Goal: Download file/media

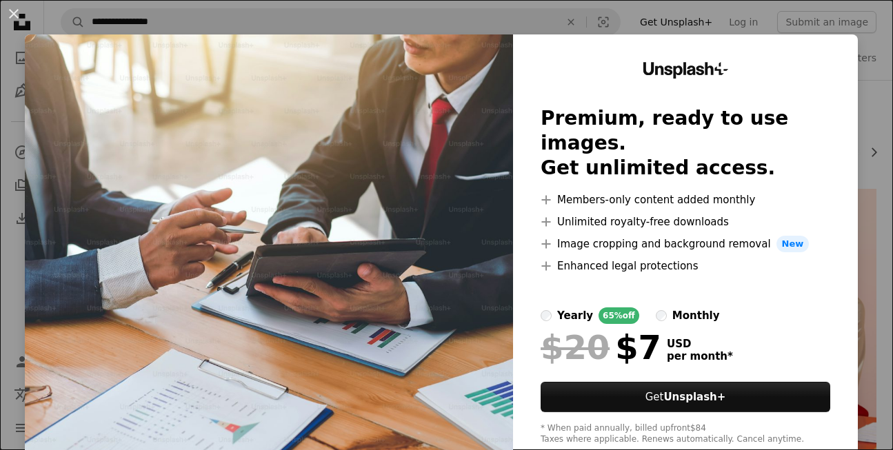
scroll to position [438, 0]
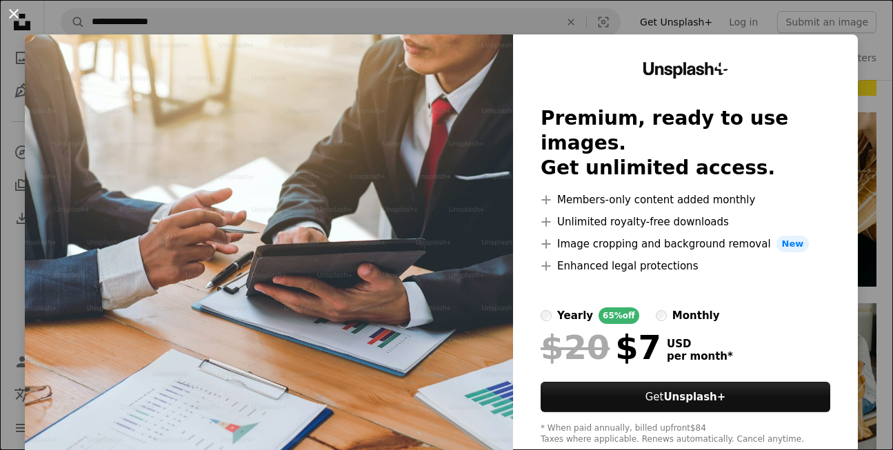
click at [12, 12] on button "An X shape" at bounding box center [14, 14] width 17 height 17
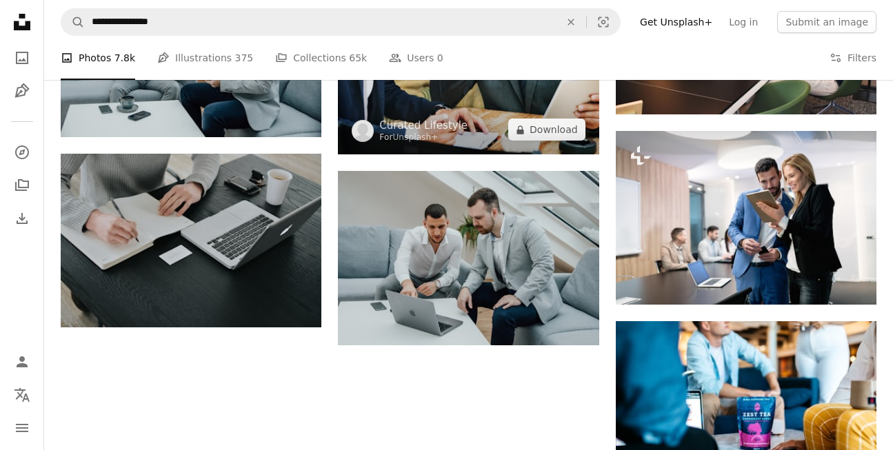
scroll to position [1181, 0]
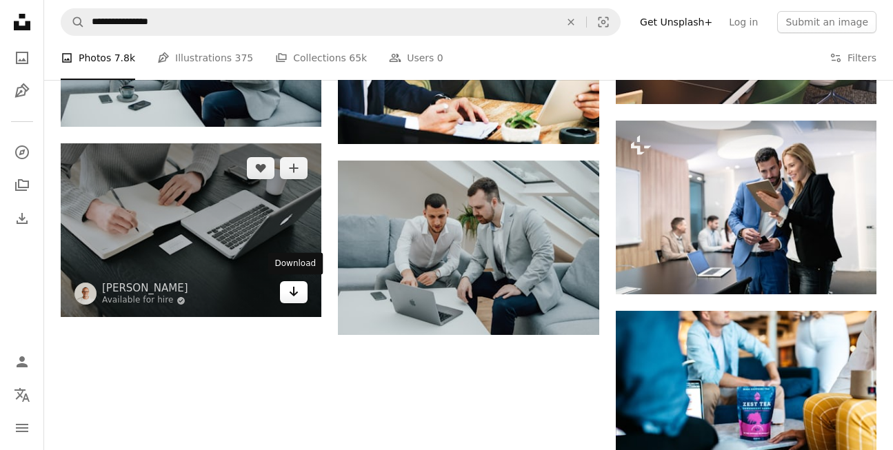
click at [289, 292] on icon "Arrow pointing down" at bounding box center [293, 291] width 11 height 17
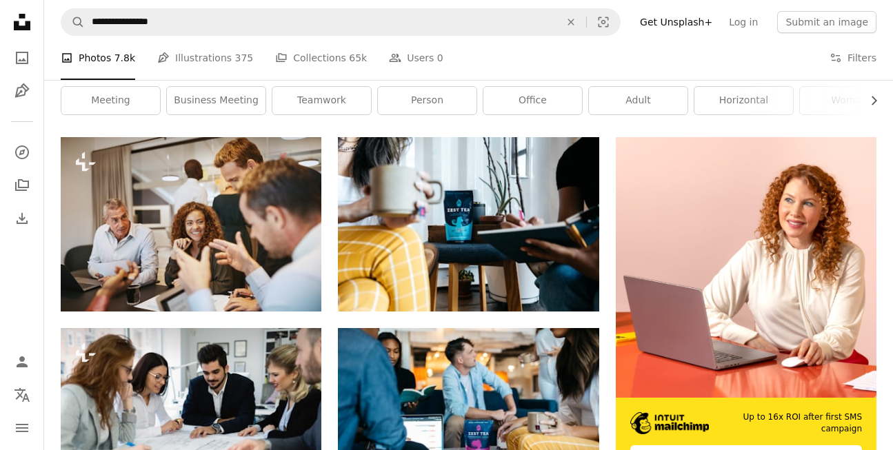
scroll to position [0, 0]
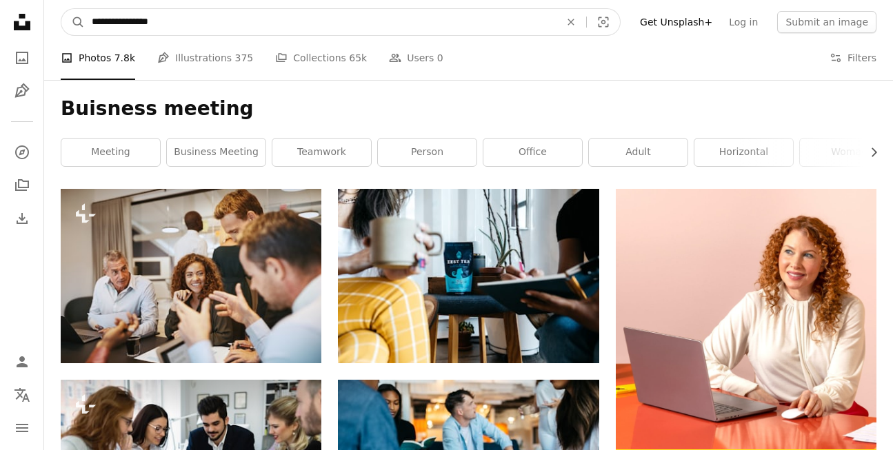
click at [198, 23] on input "**********" at bounding box center [320, 22] width 471 height 26
drag, startPoint x: 198, startPoint y: 23, endPoint x: 32, endPoint y: 21, distance: 165.5
type input "*********"
click at [61, 9] on button "A magnifying glass" at bounding box center [72, 22] width 23 height 26
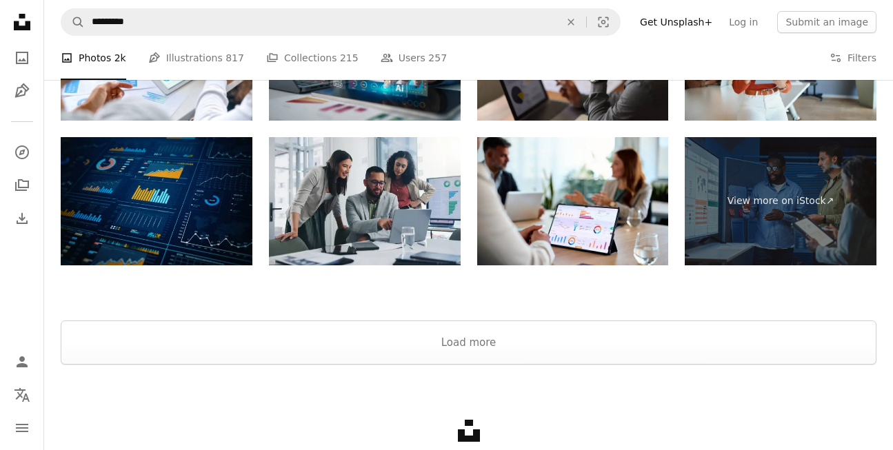
scroll to position [2121, 0]
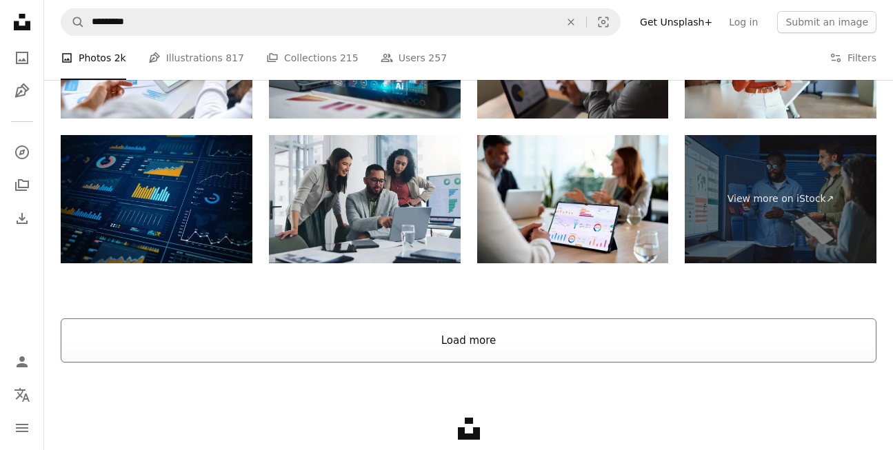
click at [400, 335] on button "Load more" at bounding box center [468, 340] width 815 height 44
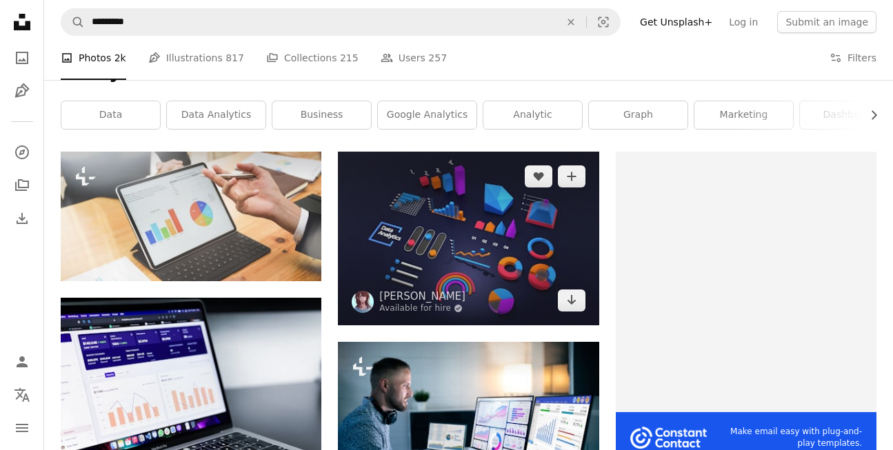
scroll to position [0, 0]
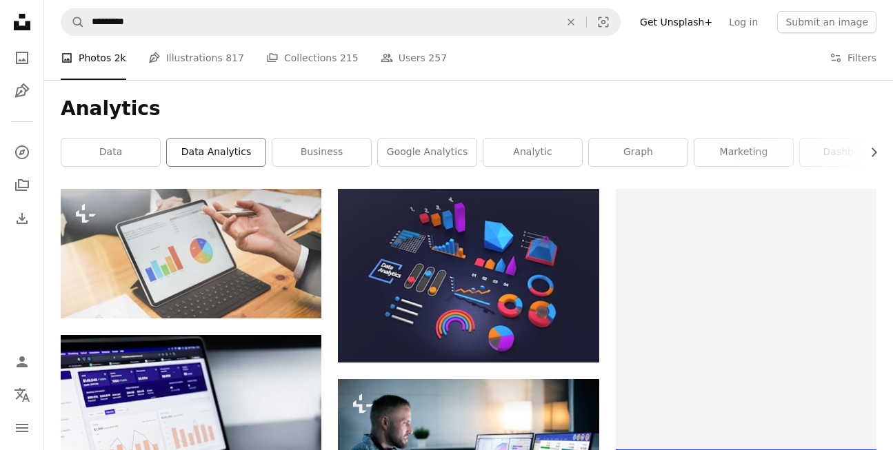
click at [231, 154] on link "data analytics" at bounding box center [216, 153] width 99 height 28
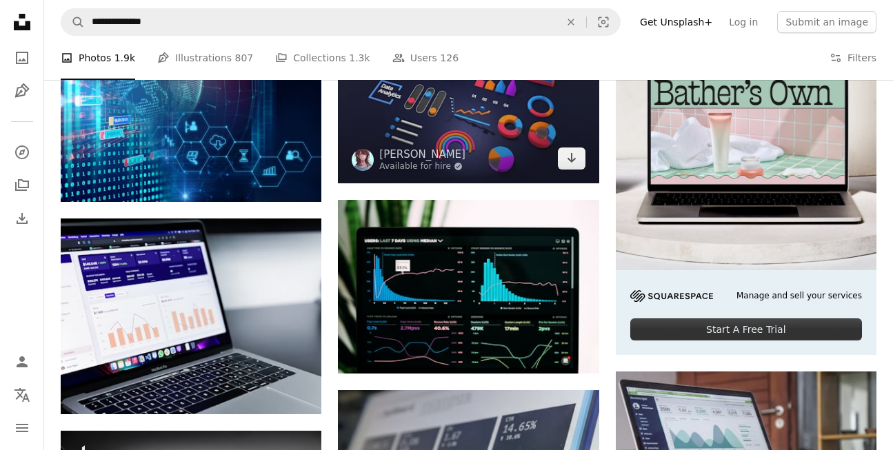
scroll to position [226, 0]
